Goal: Information Seeking & Learning: Learn about a topic

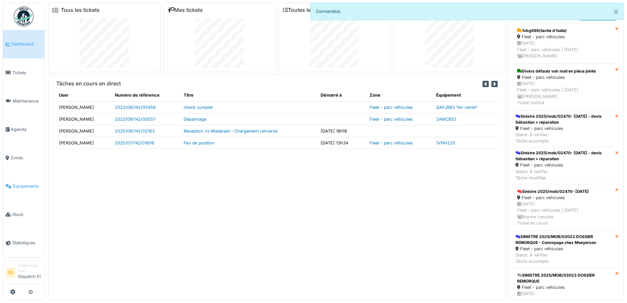
click at [20, 187] on span "Équipements" at bounding box center [27, 186] width 29 height 6
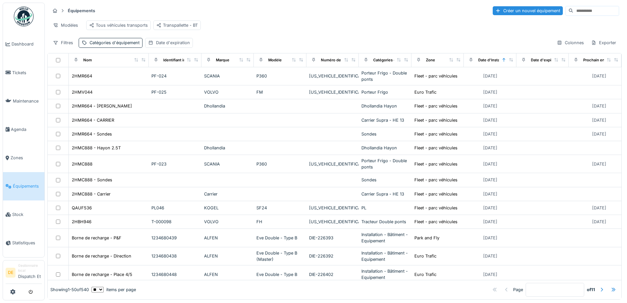
click at [574, 9] on input at bounding box center [596, 10] width 45 height 9
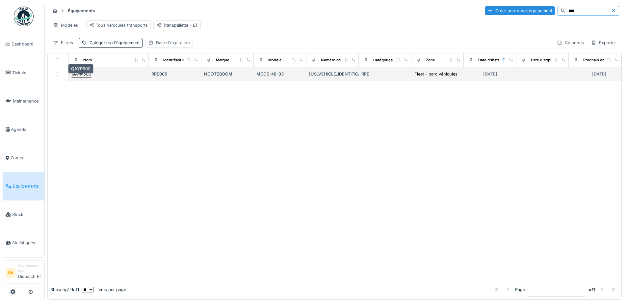
type input "****"
click at [90, 77] on div "QAYP500" at bounding box center [81, 74] width 19 height 6
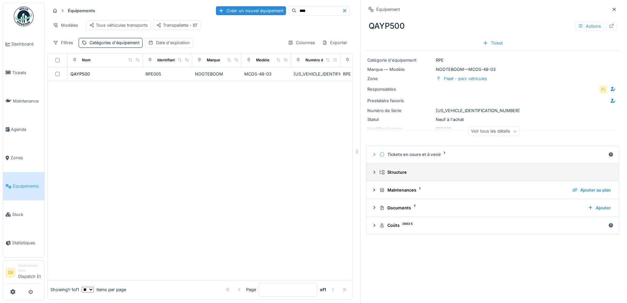
click at [445, 174] on div "Structure" at bounding box center [495, 172] width 231 height 6
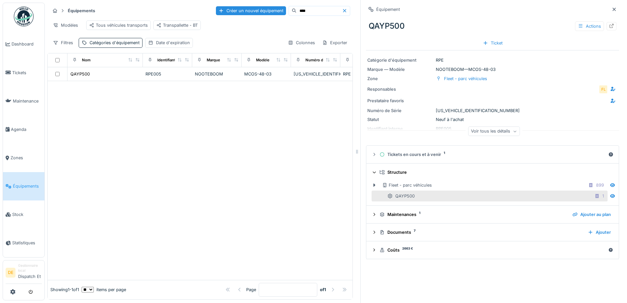
click at [401, 195] on div "QAYP500" at bounding box center [401, 196] width 27 height 6
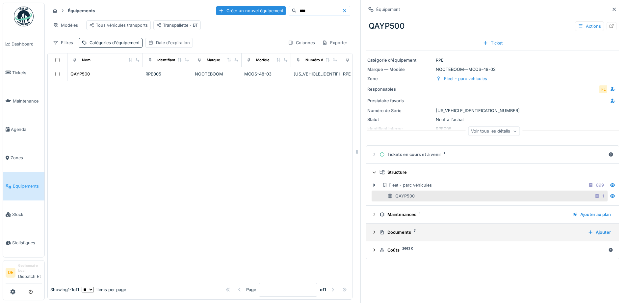
click at [372, 233] on icon at bounding box center [374, 232] width 5 height 4
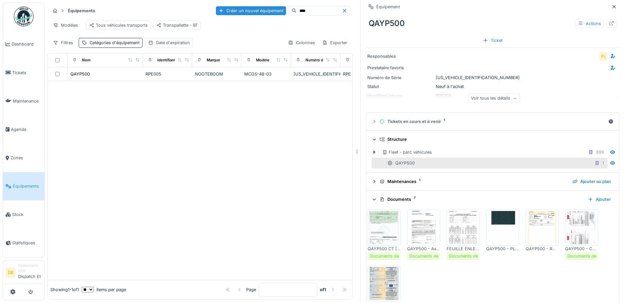
scroll to position [66, 0]
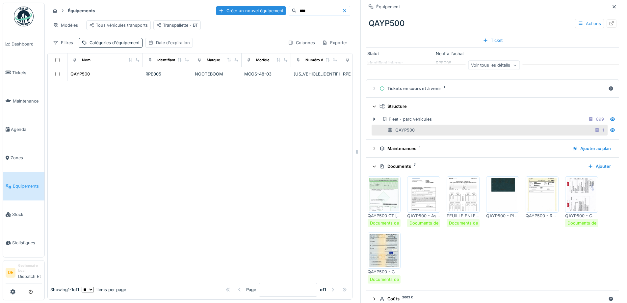
click at [575, 189] on img at bounding box center [582, 194] width 30 height 33
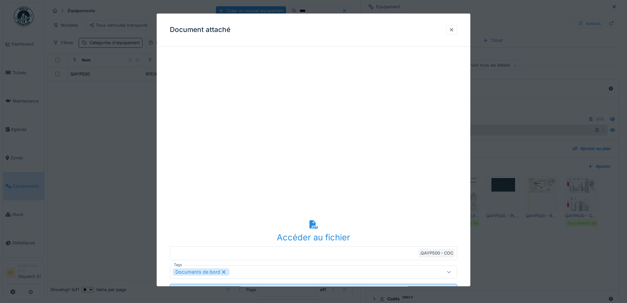
scroll to position [30, 0]
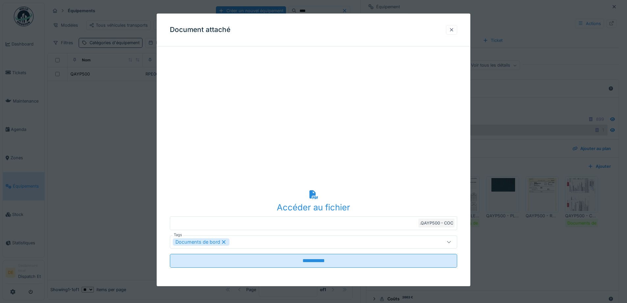
click at [451, 29] on div at bounding box center [451, 30] width 11 height 10
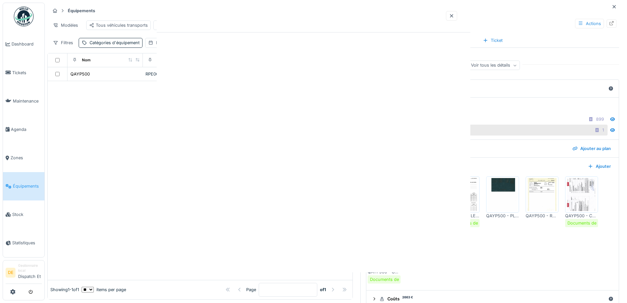
scroll to position [0, 0]
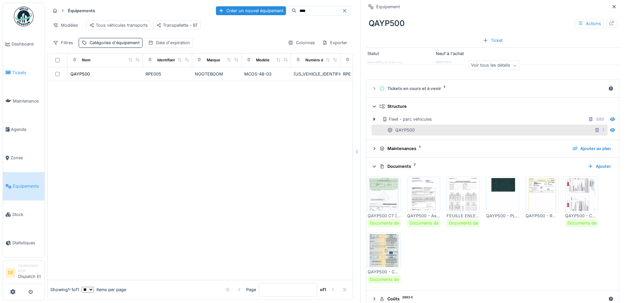
click at [24, 73] on span "Tickets" at bounding box center [27, 72] width 30 height 6
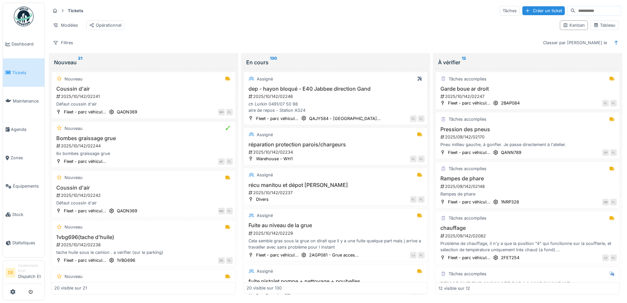
click at [317, 43] on div "Filtres Classer par Créé le" at bounding box center [335, 43] width 571 height 10
click at [372, 27] on div "Modèles Opérationnel" at bounding box center [302, 25] width 505 height 15
